Goal: Check status: Check status

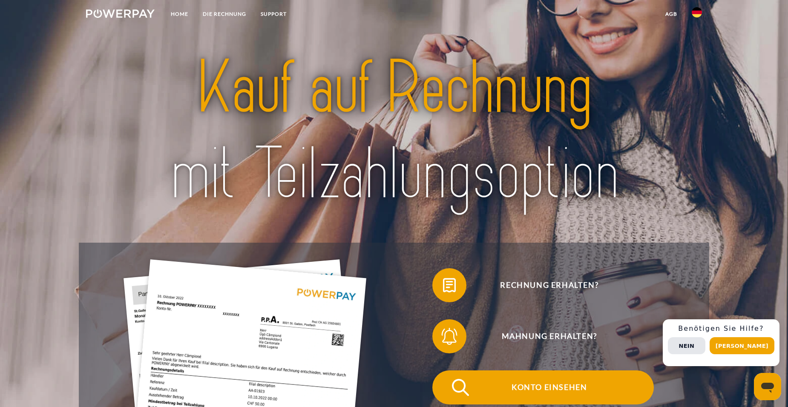
click at [504, 385] on span "Konto einsehen" at bounding box center [549, 388] width 209 height 34
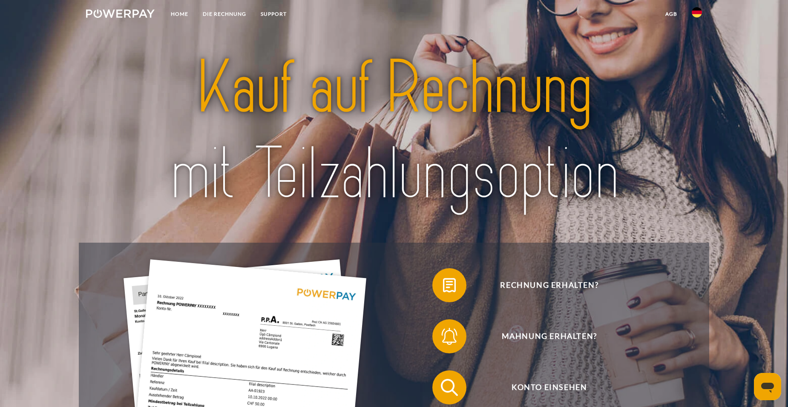
click at [638, 216] on img at bounding box center [393, 131] width 555 height 181
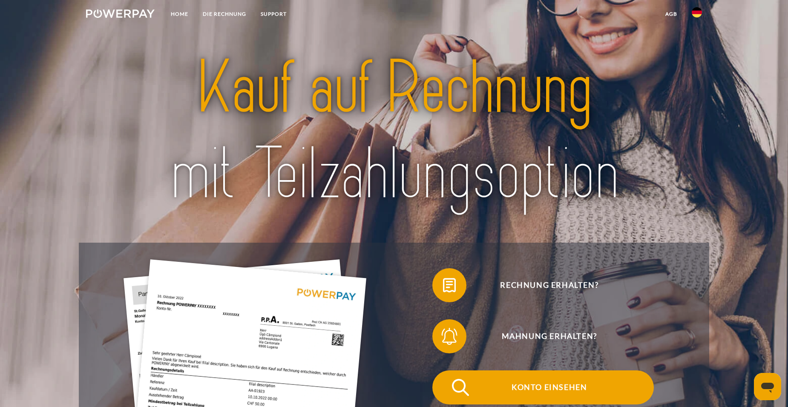
click at [537, 386] on span "Konto einsehen" at bounding box center [549, 388] width 209 height 34
